Goal: Information Seeking & Learning: Learn about a topic

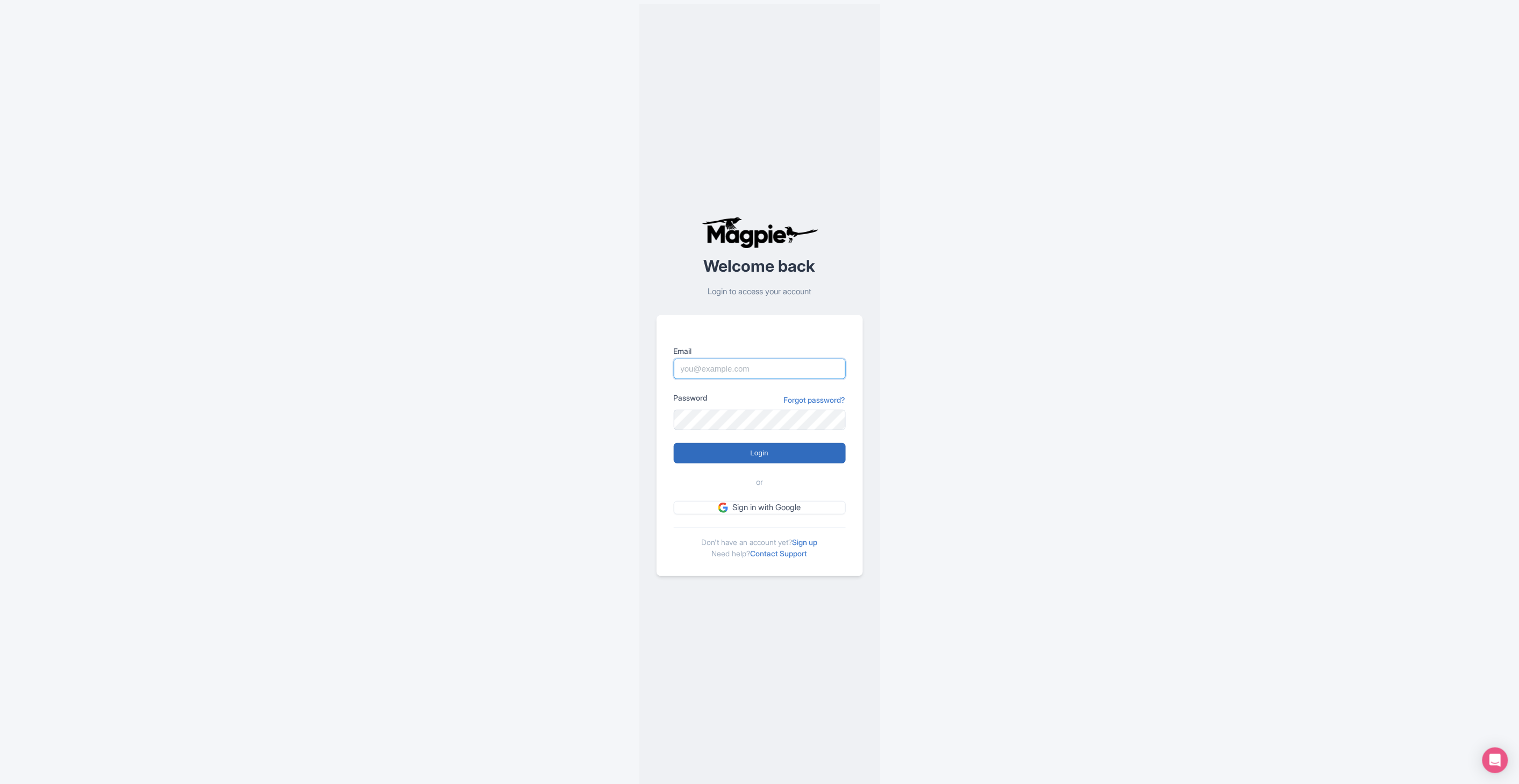
type input "deejay.reinhard@intrepidtravel.com"
click at [723, 449] on input "Login" at bounding box center [760, 453] width 172 height 21
type input "Logging in..."
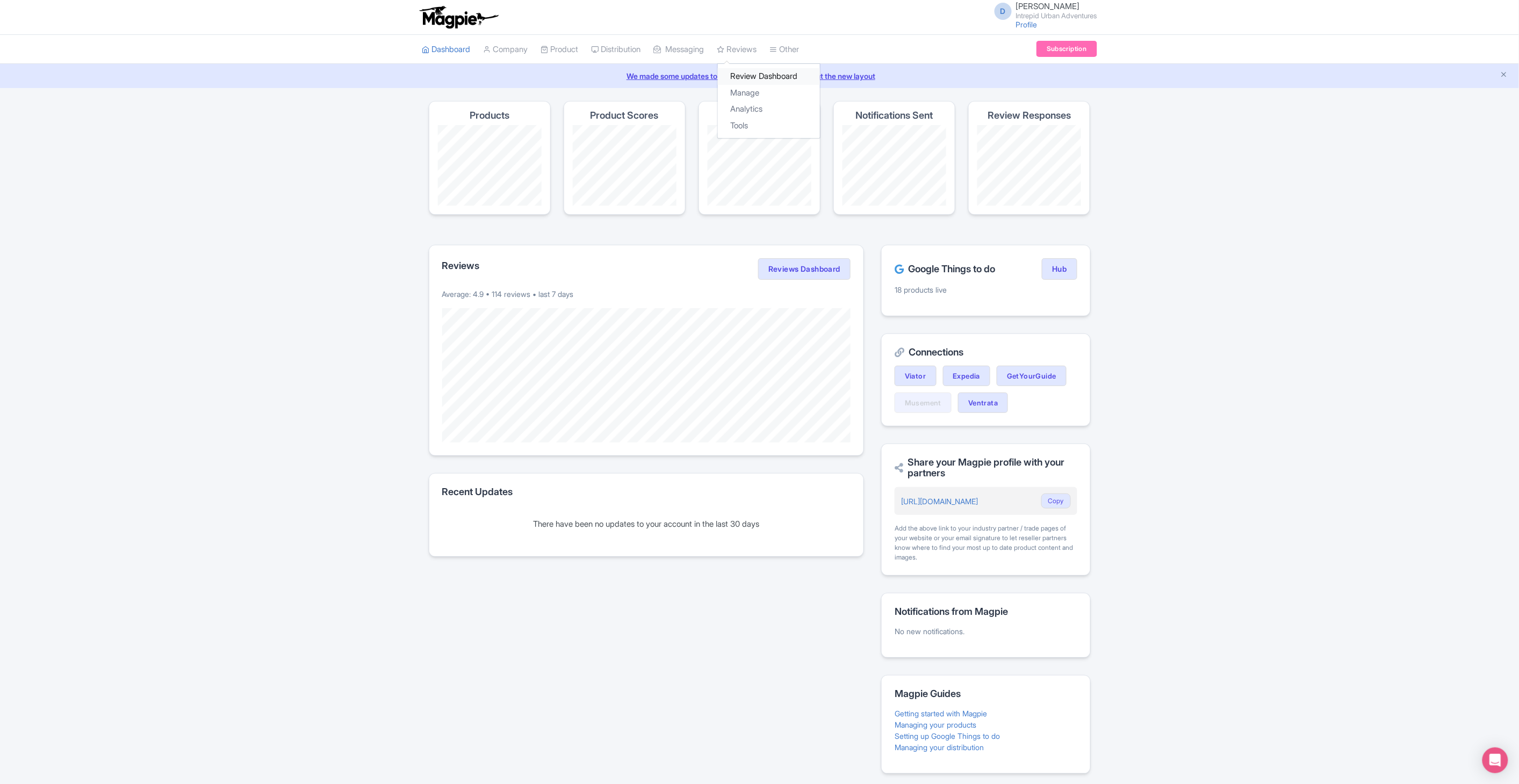
click at [759, 70] on link "Review Dashboard" at bounding box center [768, 77] width 102 height 17
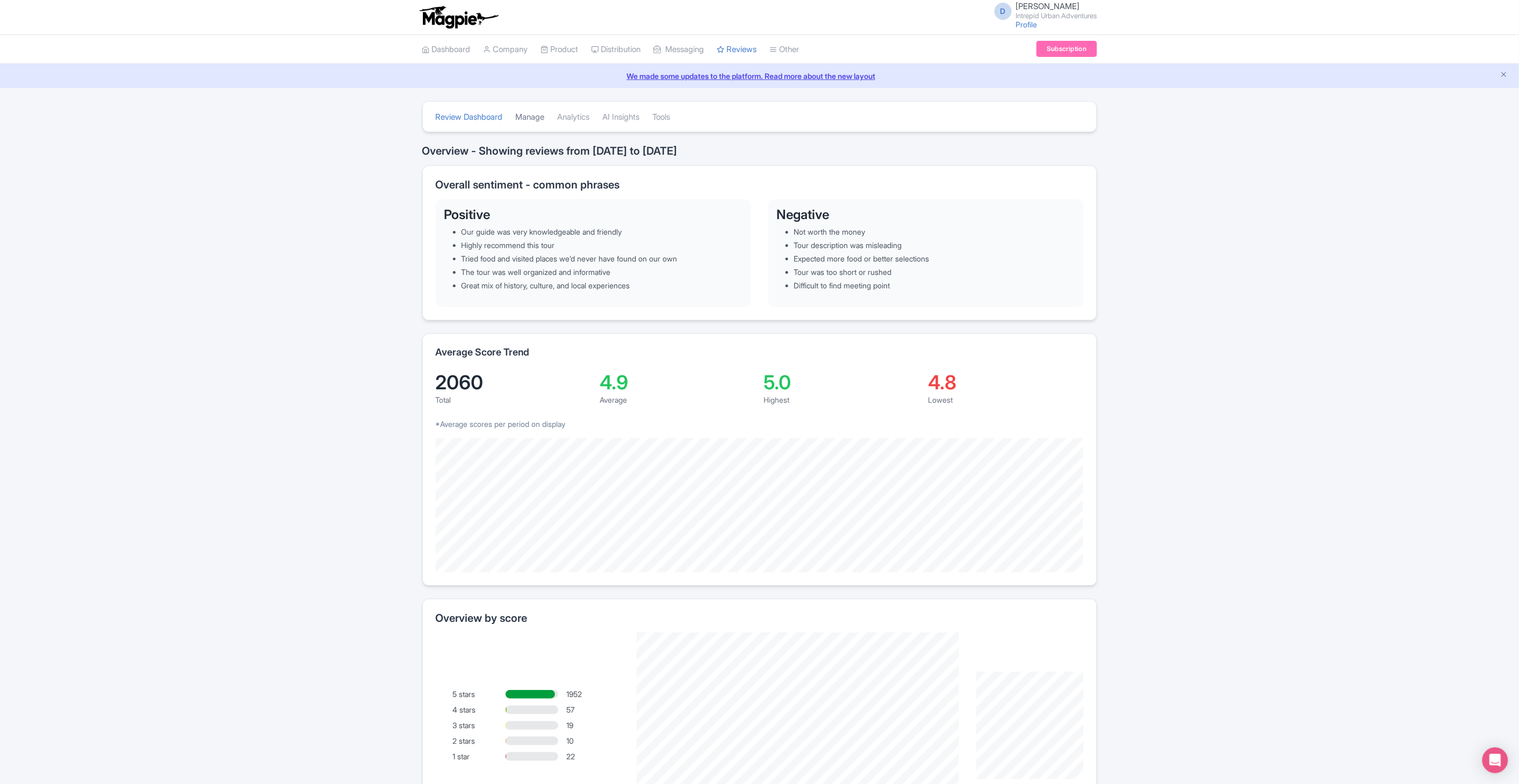
click at [534, 117] on link "Manage" at bounding box center [530, 117] width 29 height 29
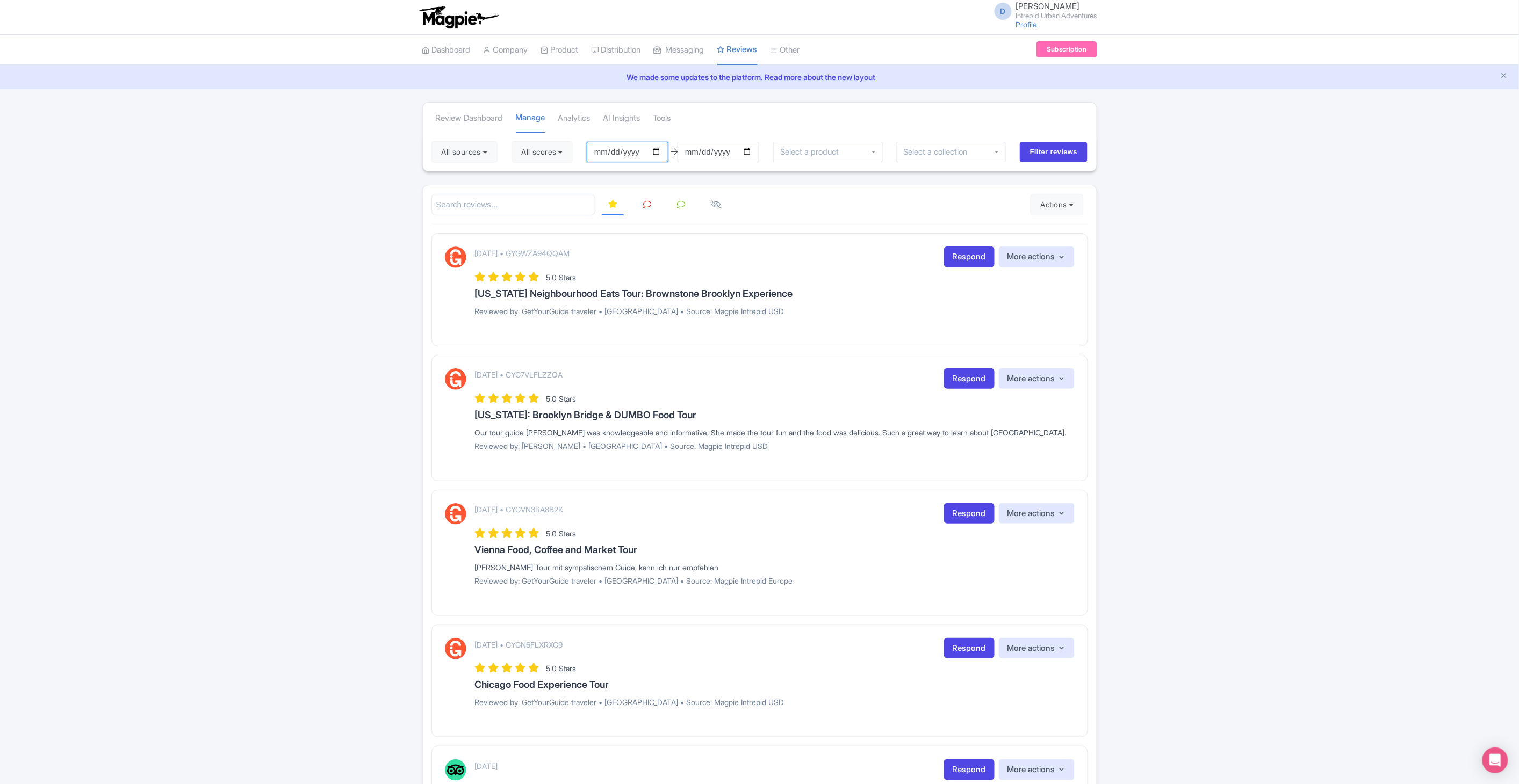
click at [659, 150] on input "2025-05-26" at bounding box center [627, 152] width 82 height 21
type input "2025-01-01"
click at [830, 153] on input "select-one" at bounding box center [812, 152] width 64 height 9
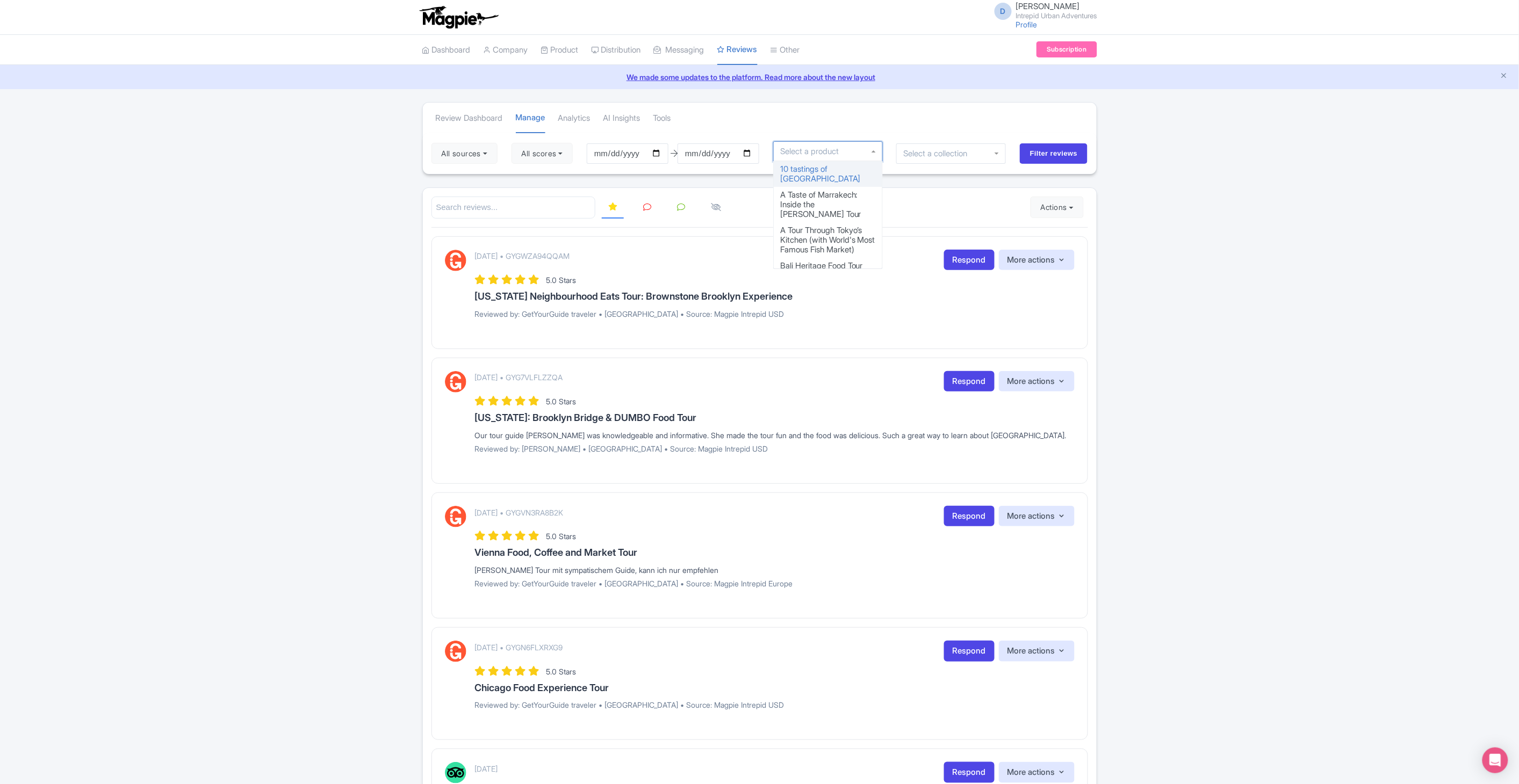
click at [830, 153] on input "select-one" at bounding box center [812, 151] width 64 height 9
click at [928, 159] on div at bounding box center [951, 153] width 110 height 21
click at [928, 153] on input "select-one" at bounding box center [939, 151] width 71 height 9
click at [1001, 149] on div at bounding box center [951, 151] width 110 height 21
click at [957, 148] on div at bounding box center [951, 151] width 110 height 21
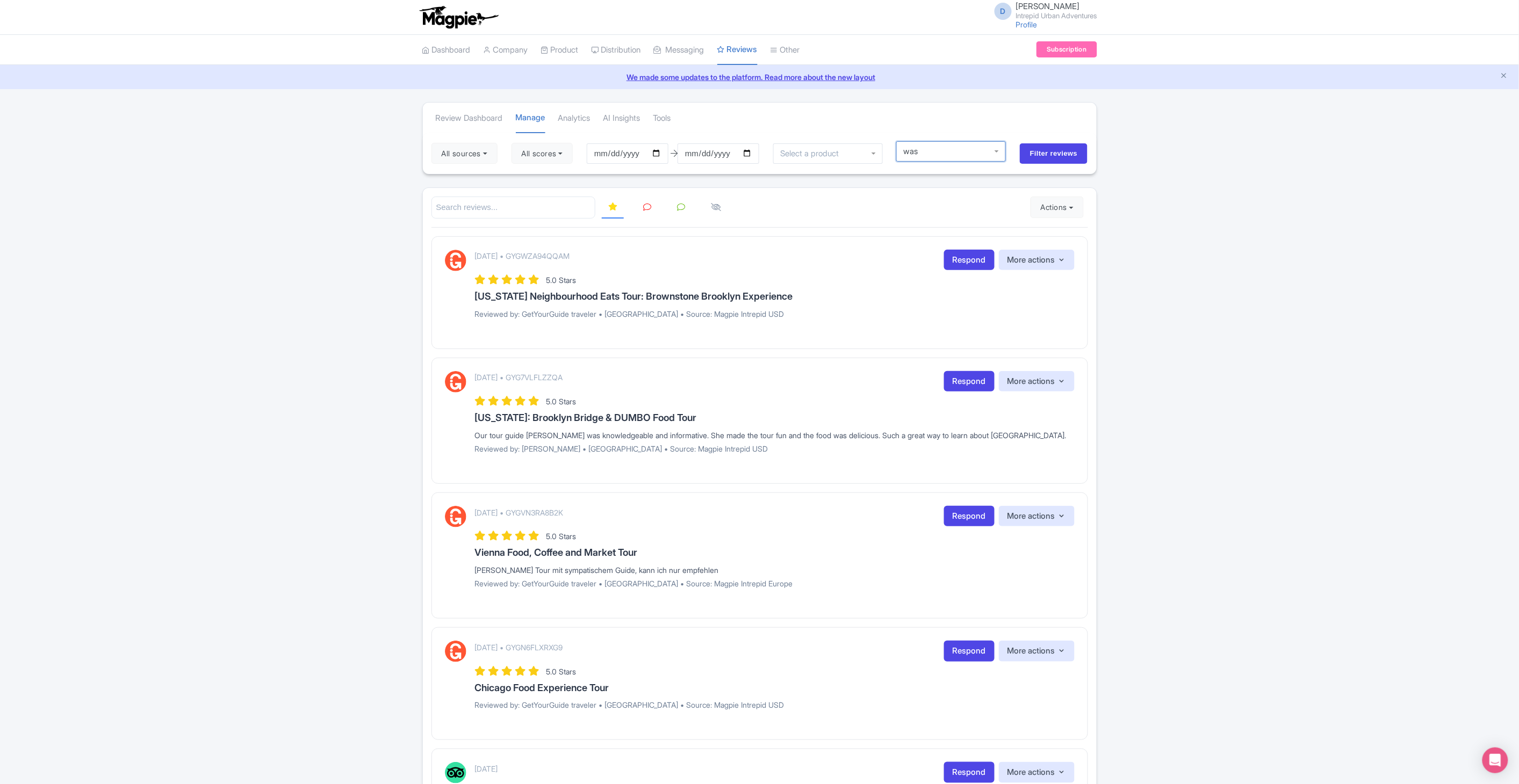
click at [998, 151] on div at bounding box center [951, 151] width 110 height 21
click at [998, 151] on div at bounding box center [951, 151] width 110 height 21
type input "was"
click at [994, 127] on div "Review Dashboard Manage Analytics AI Insights Tools" at bounding box center [760, 117] width 674 height 30
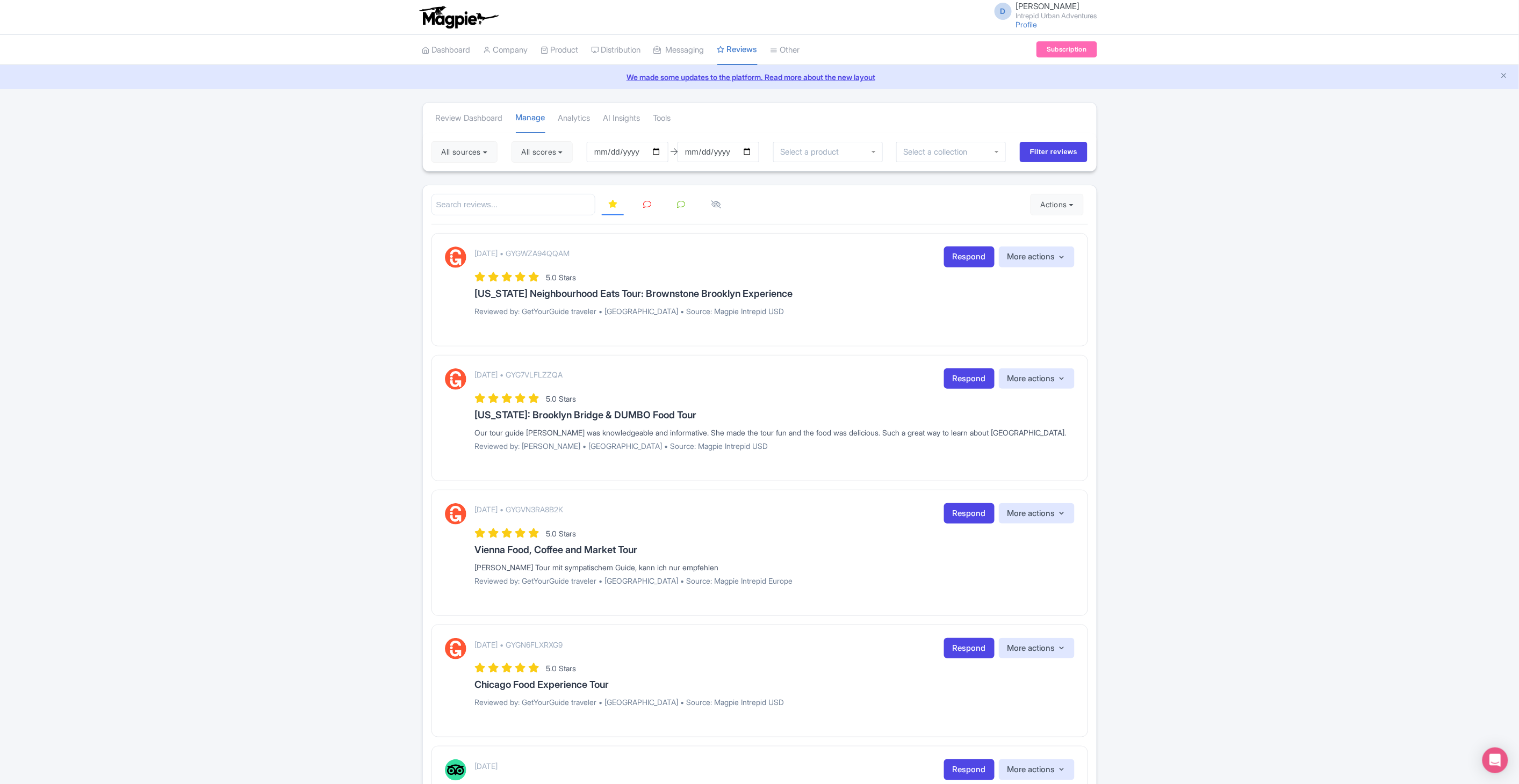
click at [998, 150] on div at bounding box center [951, 152] width 110 height 21
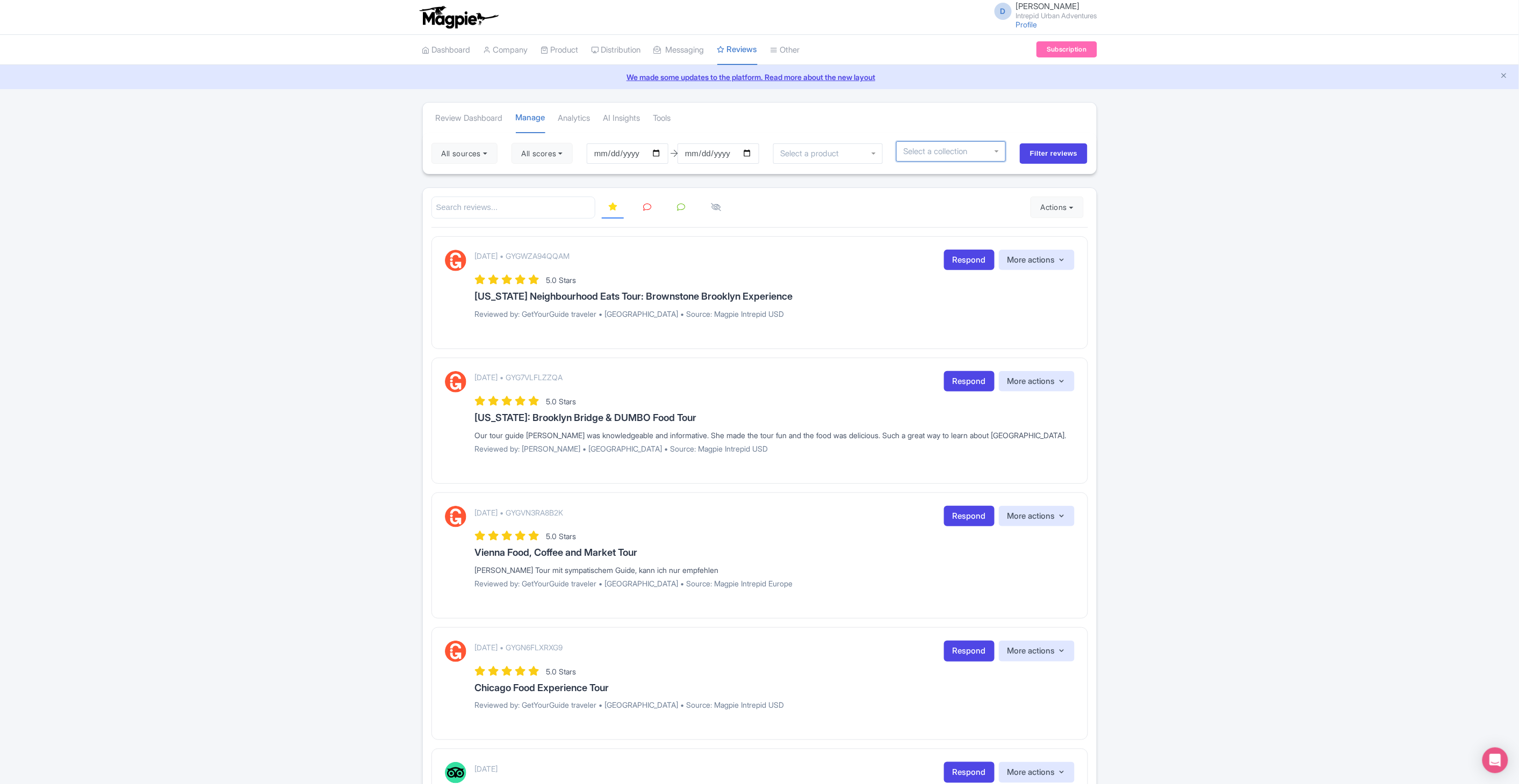
click at [998, 150] on div at bounding box center [951, 151] width 110 height 21
click at [978, 123] on div "Review Dashboard Manage Analytics AI Insights Tools" at bounding box center [760, 117] width 674 height 30
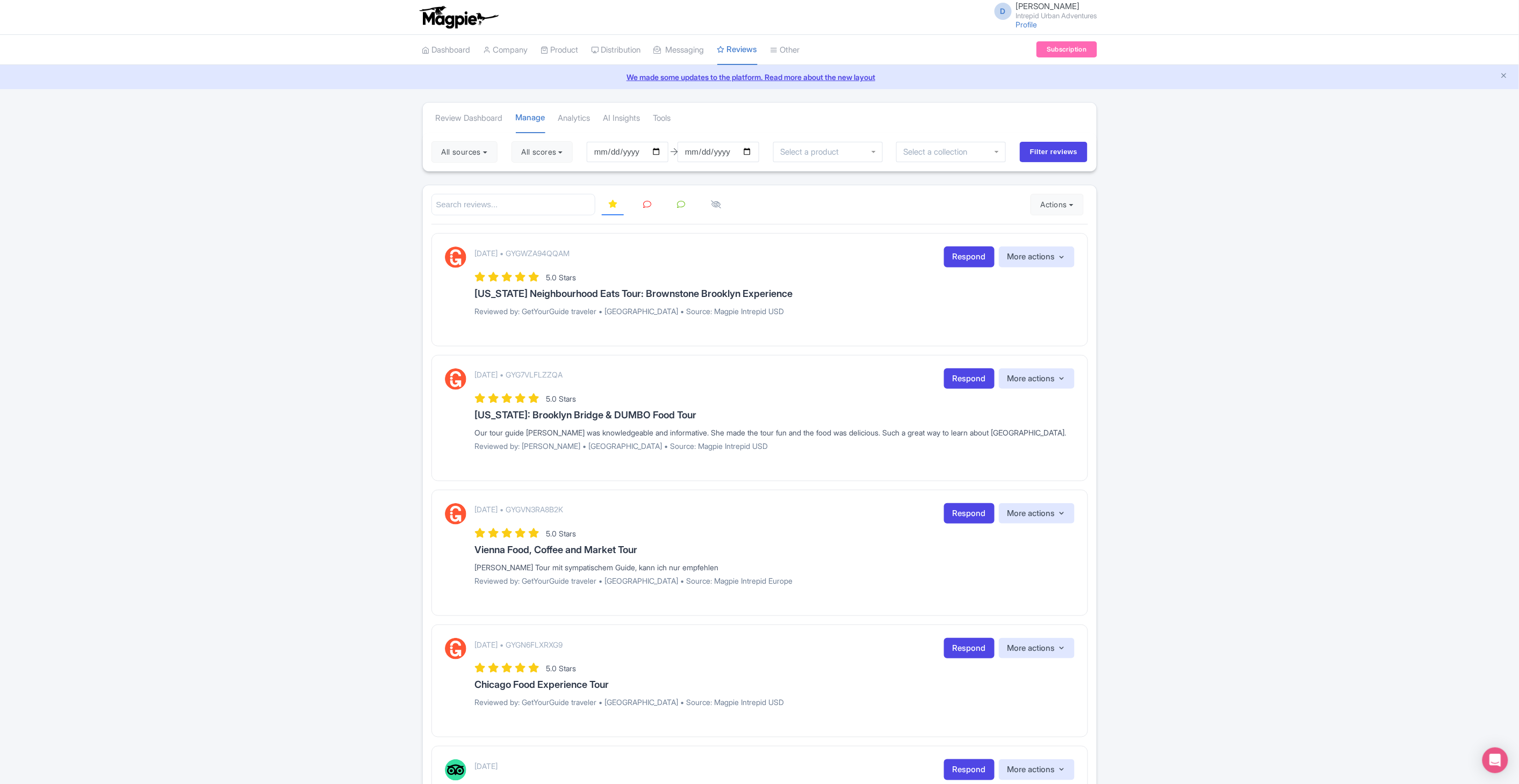
click at [955, 154] on input "select-one" at bounding box center [939, 152] width 71 height 9
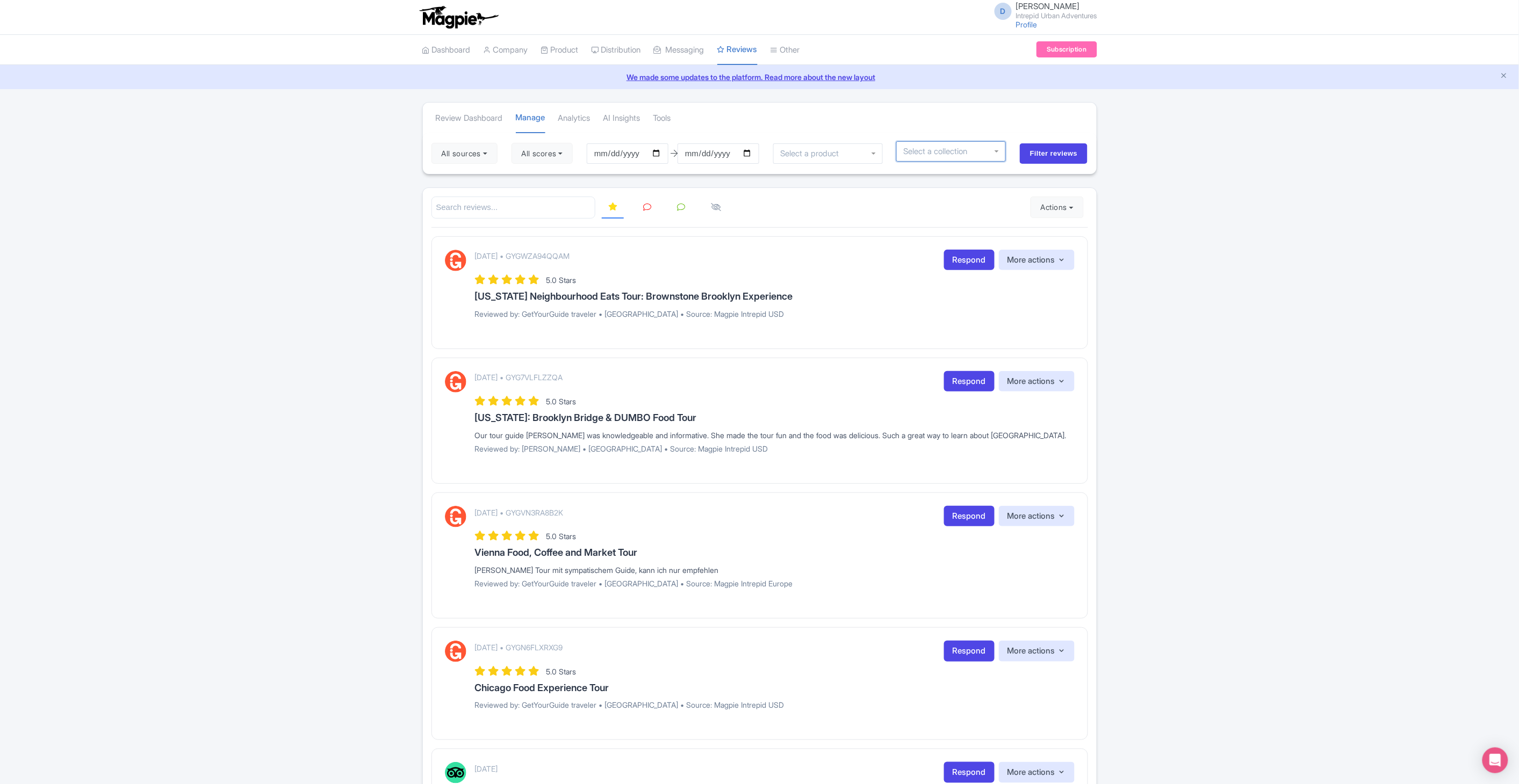
click at [1020, 143] on input "Filter reviews" at bounding box center [1054, 153] width 68 height 21
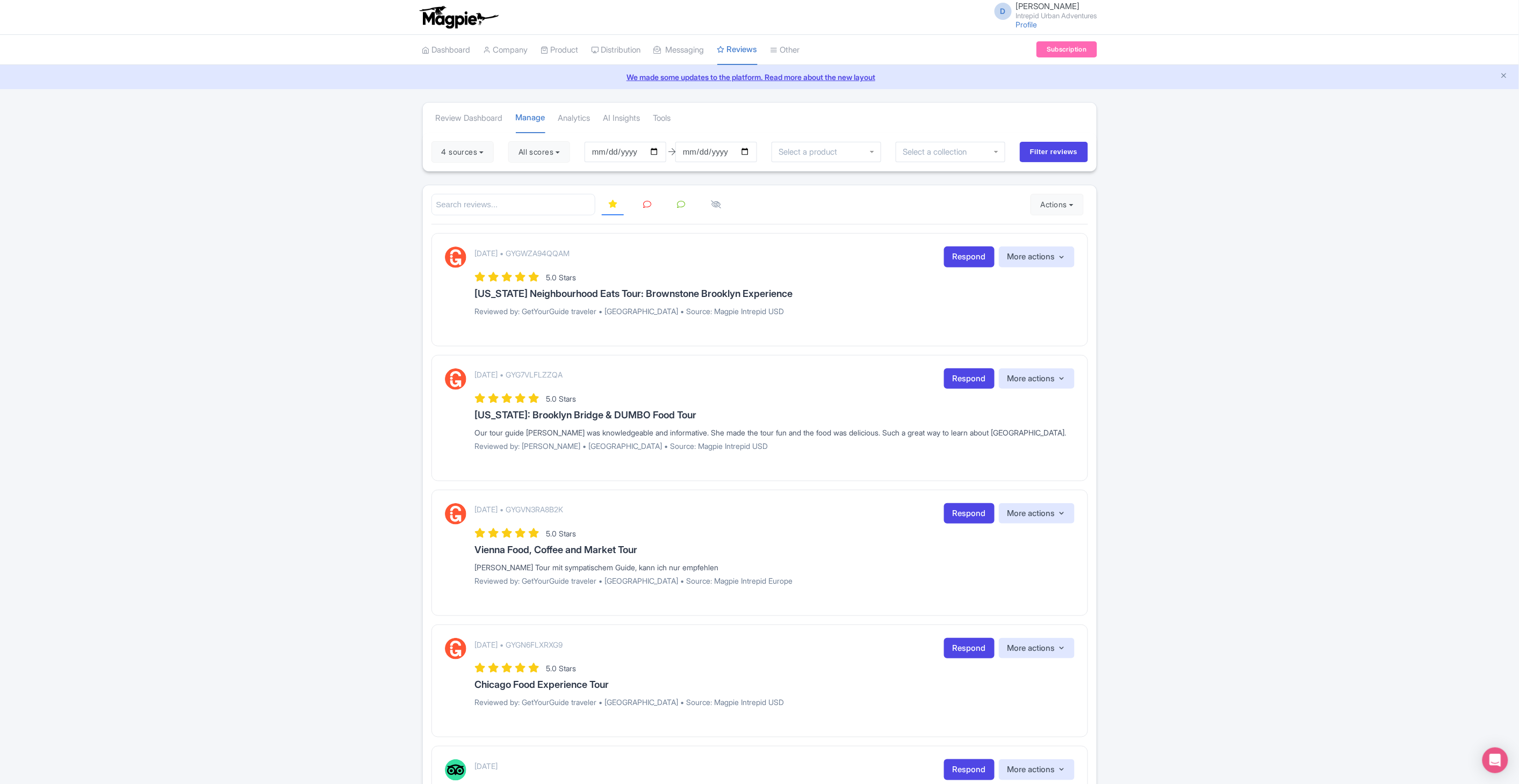
click at [995, 154] on div at bounding box center [951, 152] width 110 height 21
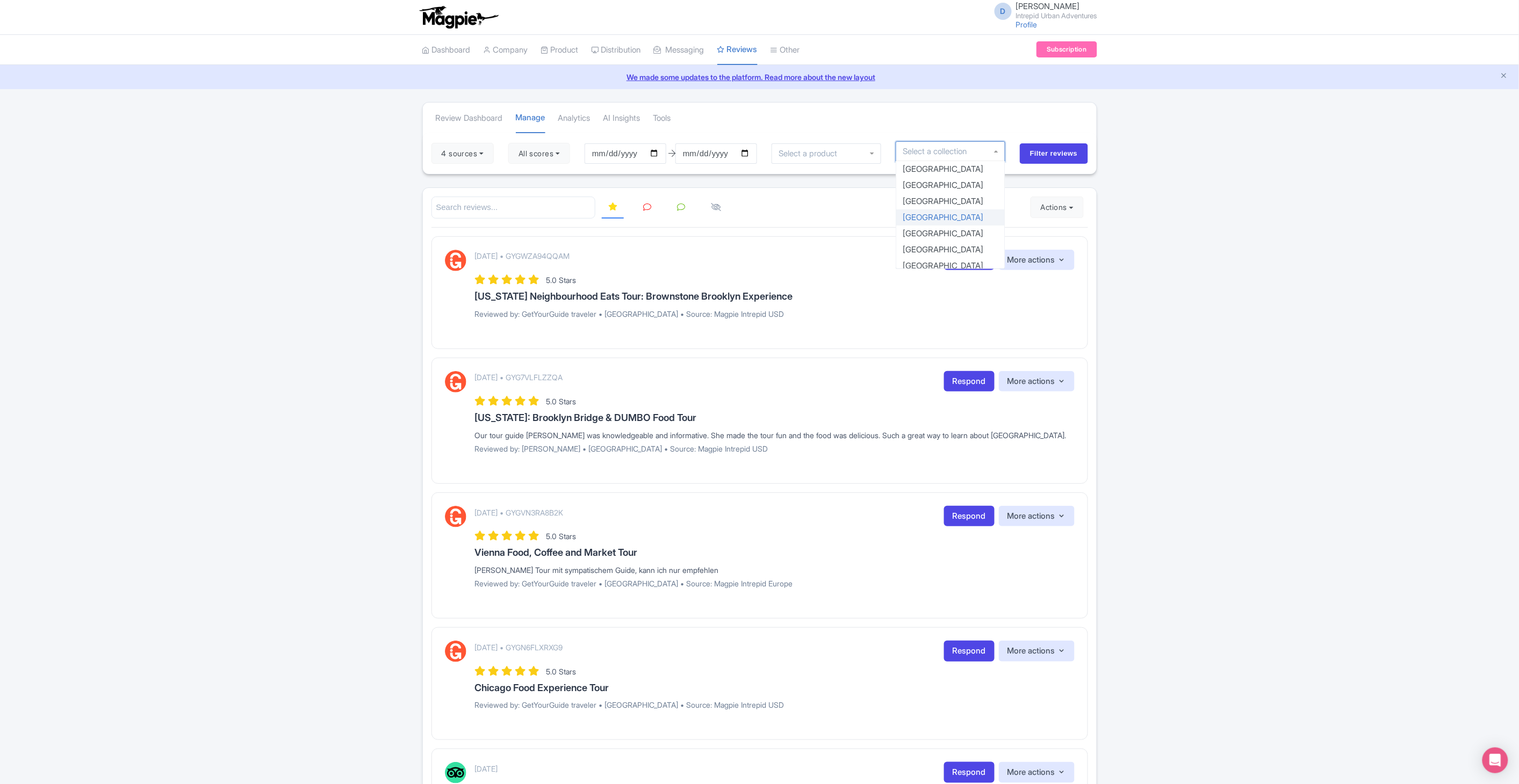
drag, startPoint x: 1006, startPoint y: 166, endPoint x: 1007, endPoint y: 174, distance: 8.1
drag, startPoint x: 1005, startPoint y: 170, endPoint x: 1000, endPoint y: 216, distance: 46.3
click at [1000, 216] on div "Athens Bali Bangkok Barcelona Boston Bucharest Cairo Casablanca Chicago Cusco D…" at bounding box center [951, 215] width 108 height 107
drag, startPoint x: 1007, startPoint y: 172, endPoint x: 999, endPoint y: 196, distance: 25.3
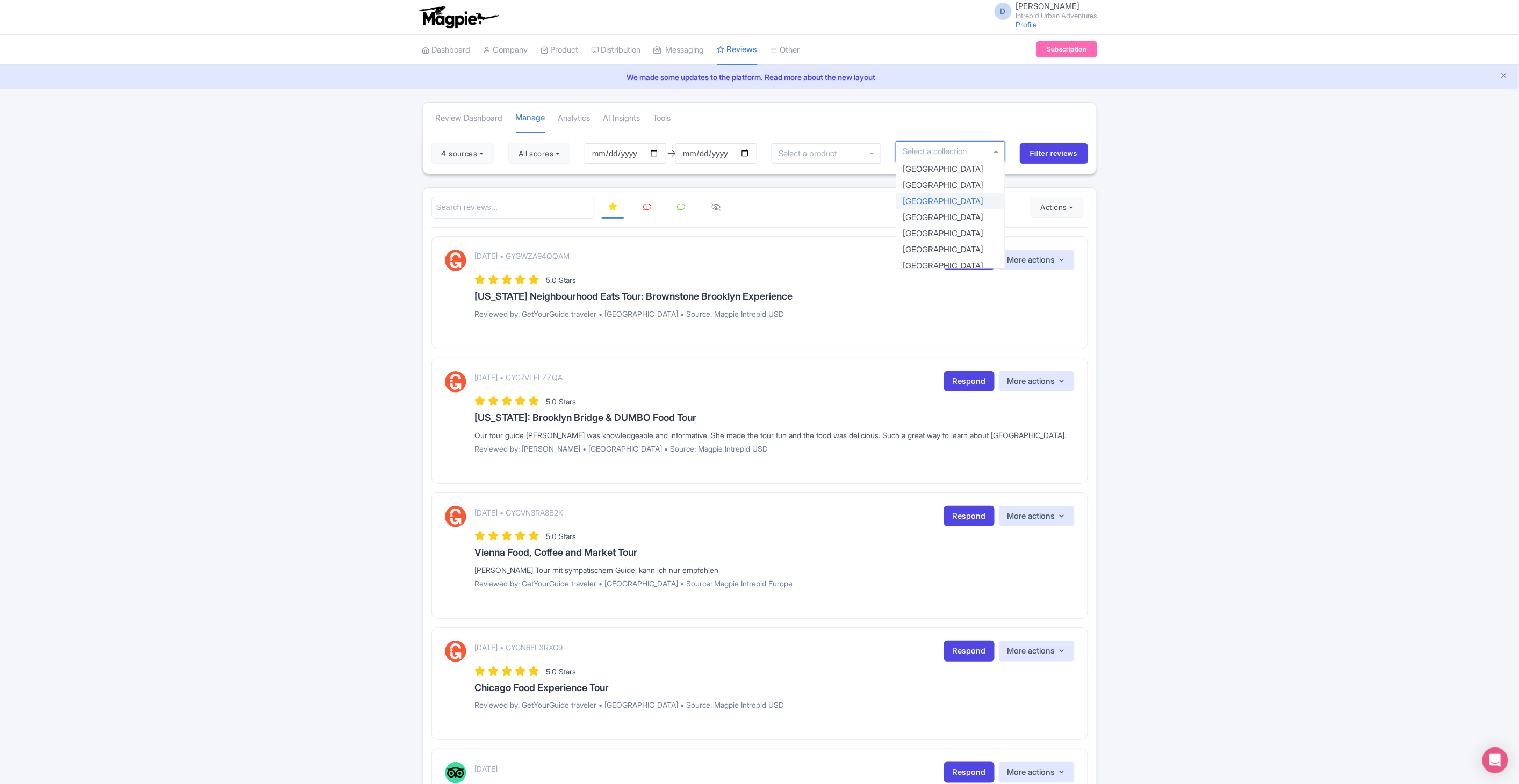
click at [999, 196] on div "Athens Bali Bangkok Barcelona Boston Bucharest Cairo Casablanca Chicago Cusco D…" at bounding box center [951, 215] width 110 height 108
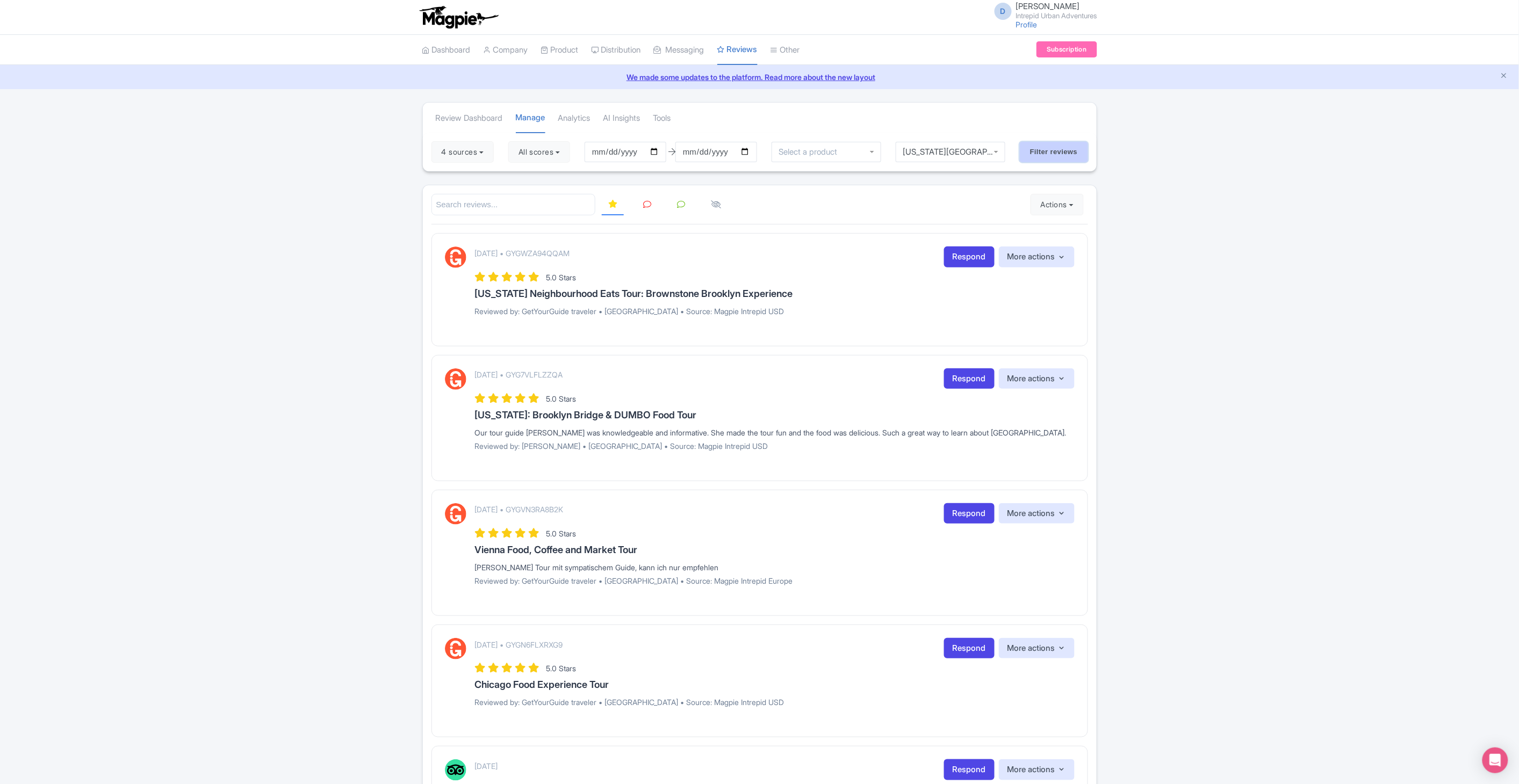
click at [1051, 153] on input "Filter reviews" at bounding box center [1054, 152] width 68 height 21
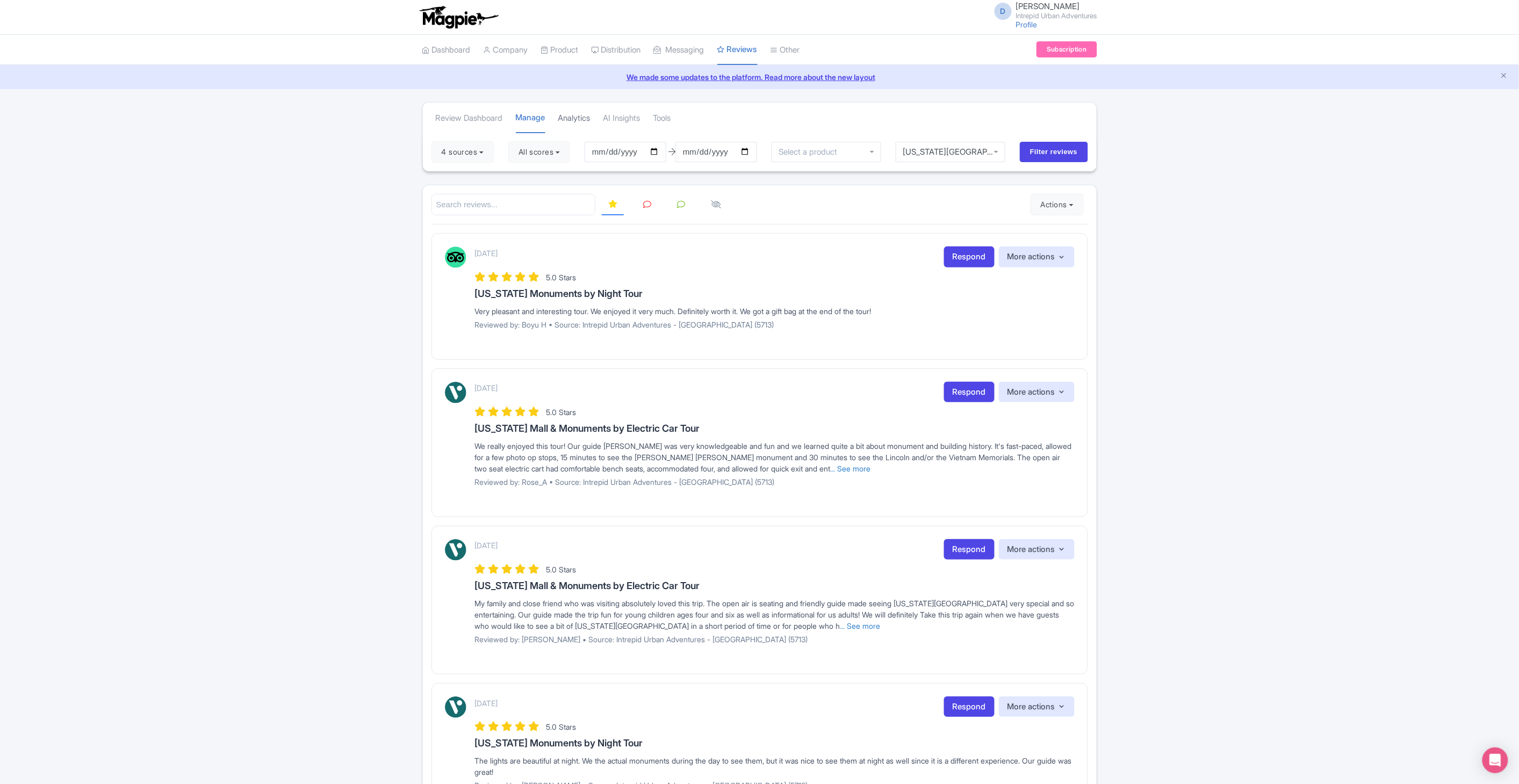
click at [572, 113] on link "Analytics" at bounding box center [574, 118] width 32 height 29
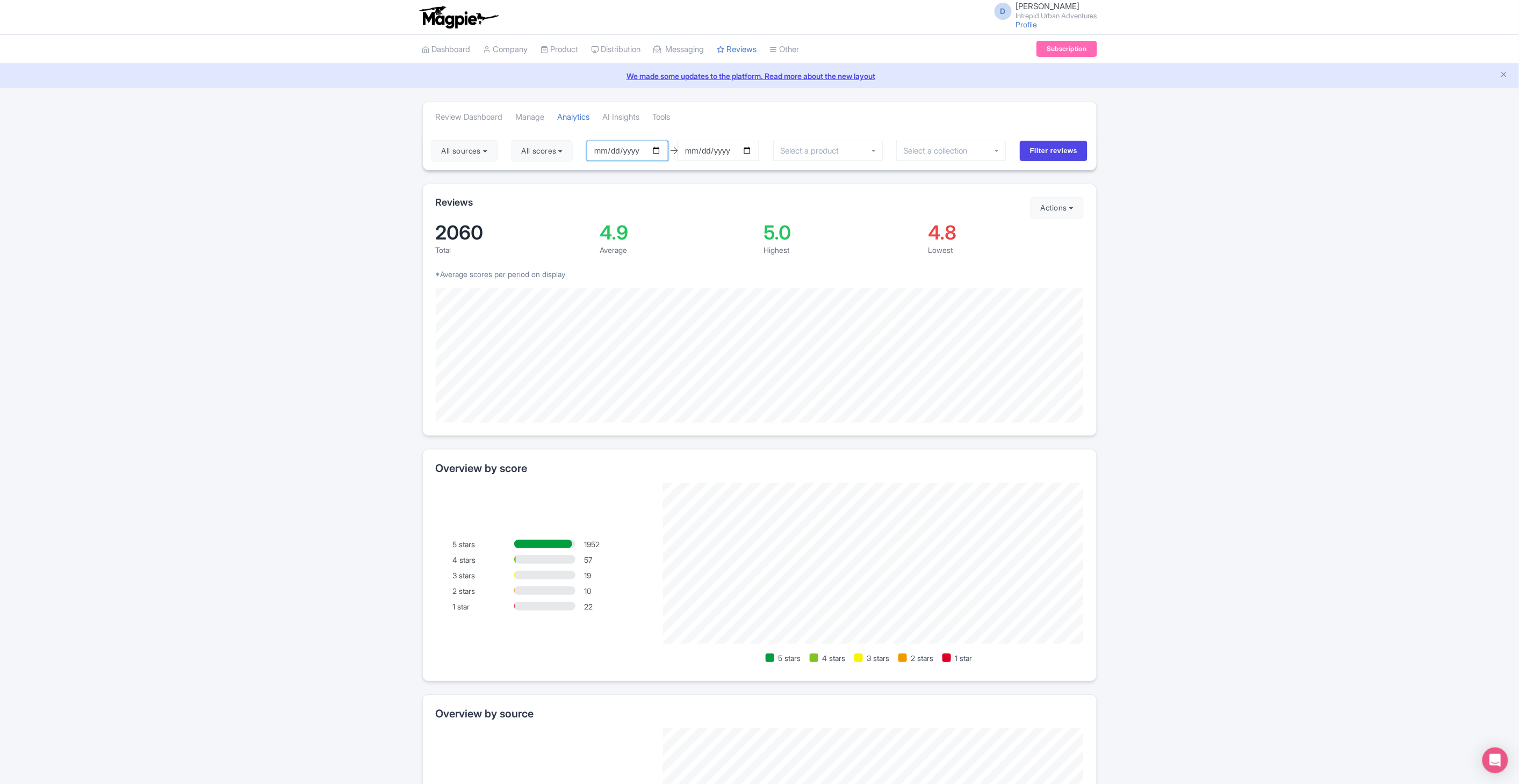
click at [663, 149] on input "[DATE]" at bounding box center [627, 151] width 82 height 21
click at [663, 151] on input "[DATE]" at bounding box center [627, 151] width 82 height 21
type input "[DATE]"
click at [997, 153] on div at bounding box center [951, 150] width 110 height 21
click at [999, 149] on div at bounding box center [951, 150] width 110 height 21
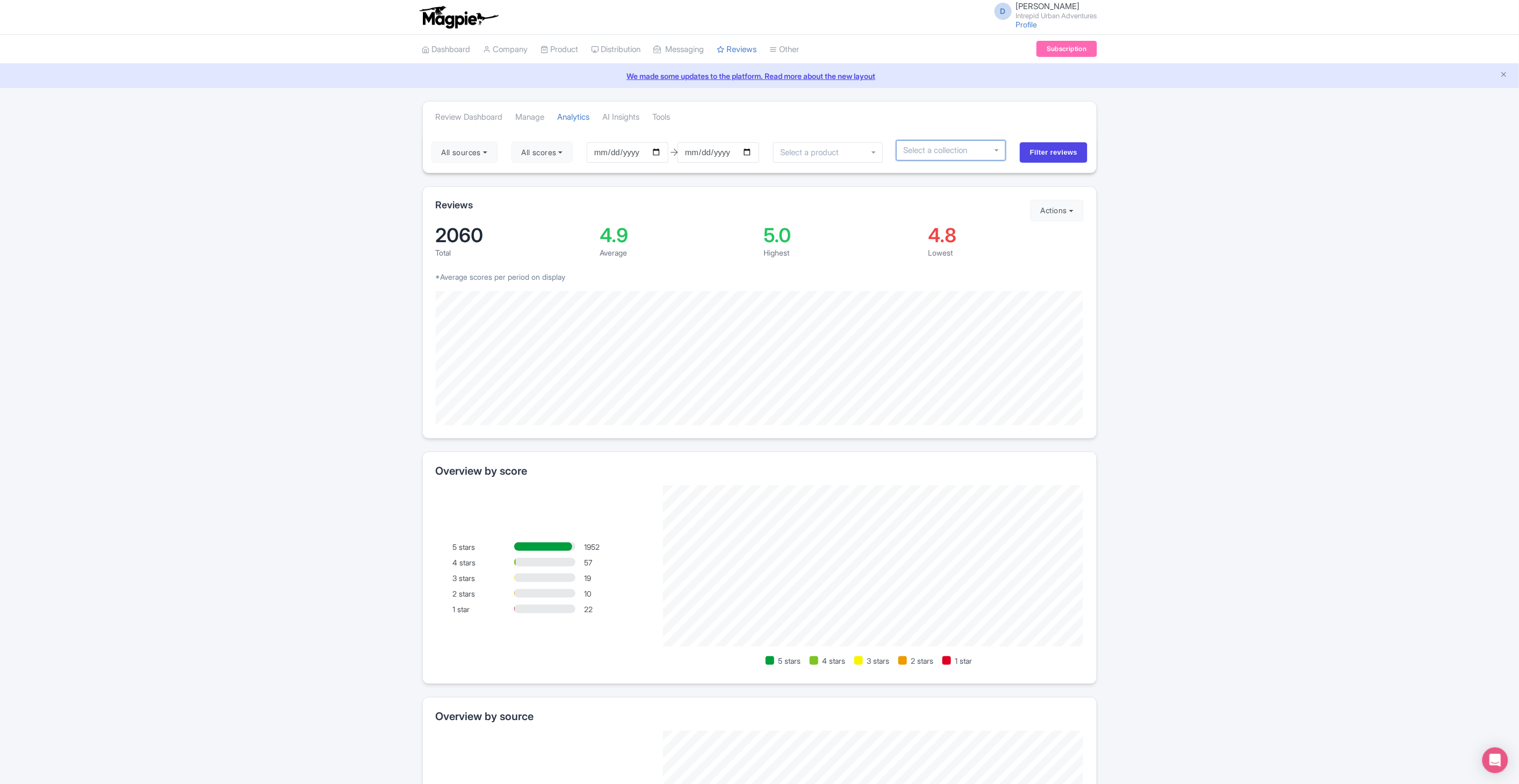
click at [975, 151] on input "select-one" at bounding box center [939, 150] width 71 height 9
type input "was"
click at [1025, 131] on div "Review Dashboard [GEOGRAPHIC_DATA] Analytics AI Insights Tools All sources Sele…" at bounding box center [760, 136] width 675 height 70
click at [1044, 151] on input "Filter reviews" at bounding box center [1054, 151] width 68 height 21
click at [1003, 151] on div at bounding box center [951, 151] width 110 height 21
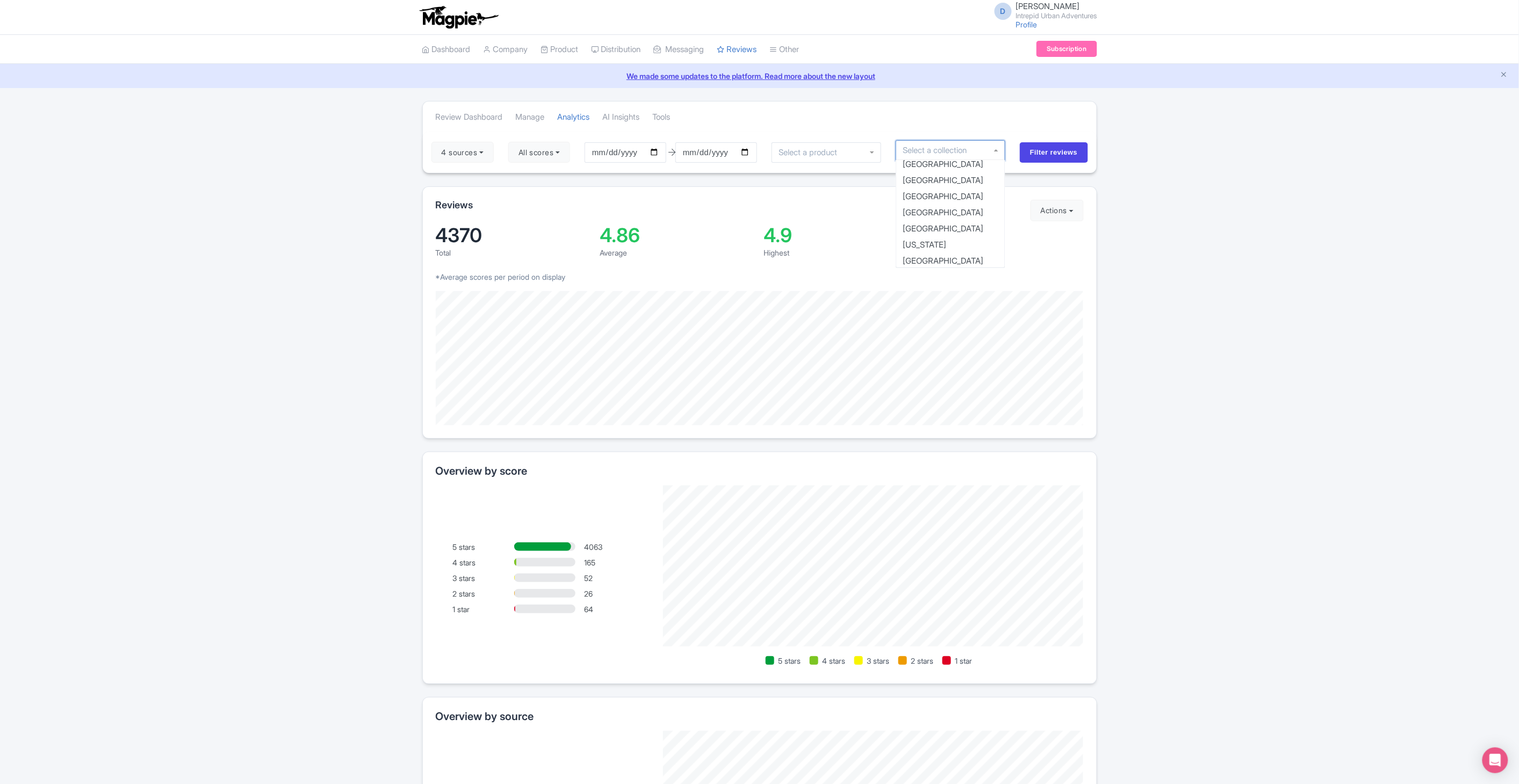
scroll to position [584, 0]
click at [1061, 154] on input "Filter reviews" at bounding box center [1054, 151] width 68 height 21
click at [1027, 154] on input "Filter reviews" at bounding box center [1054, 151] width 68 height 21
